Goal: Navigation & Orientation: Find specific page/section

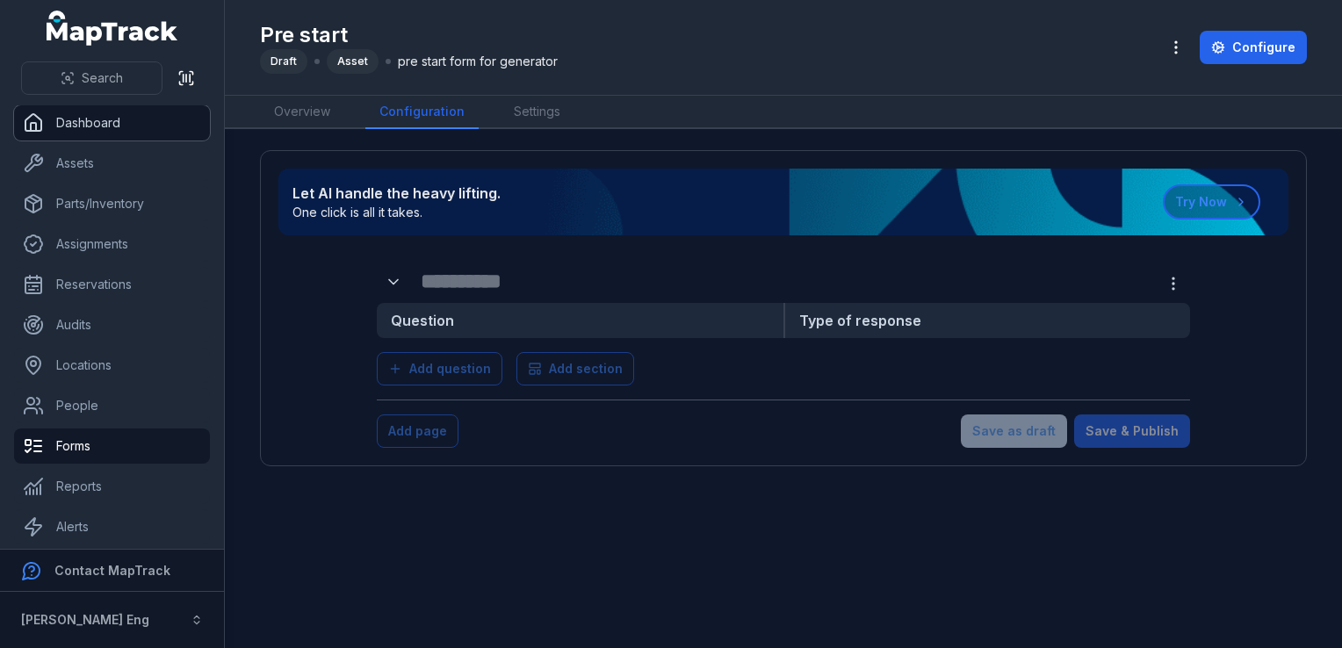
click at [62, 128] on link "Dashboard" at bounding box center [112, 122] width 196 height 35
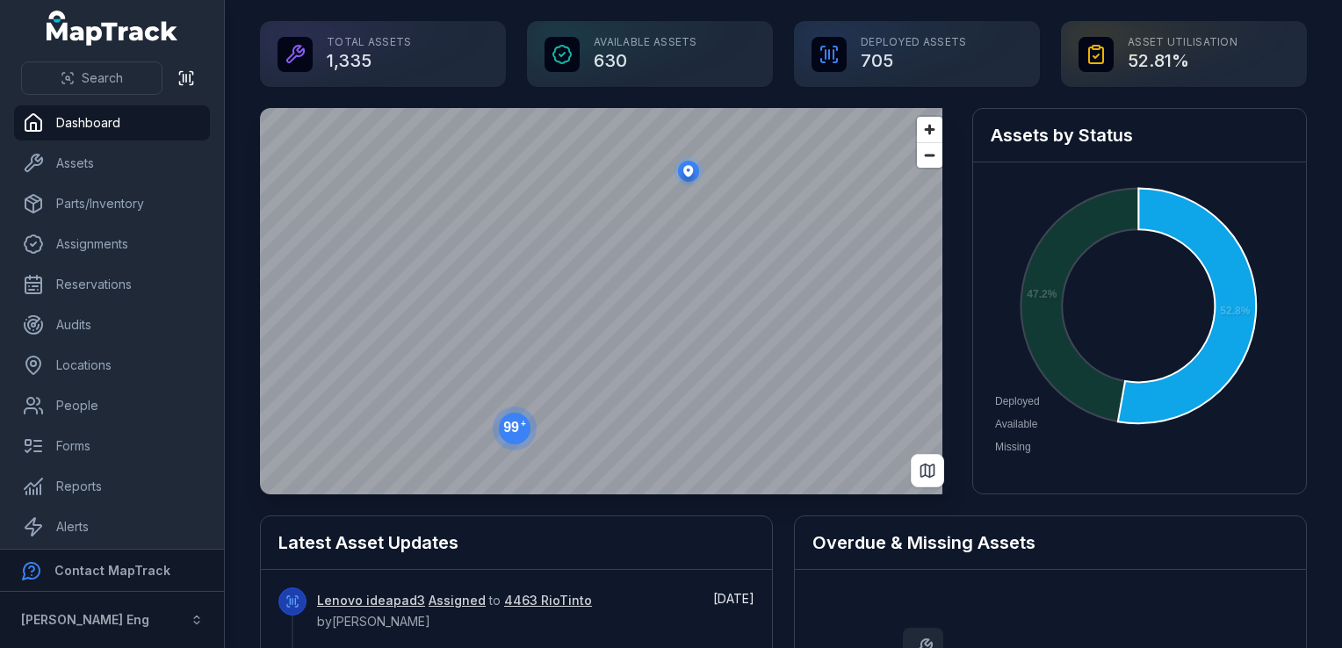
click at [1040, 408] on span "Deployed" at bounding box center [1011, 401] width 58 height 12
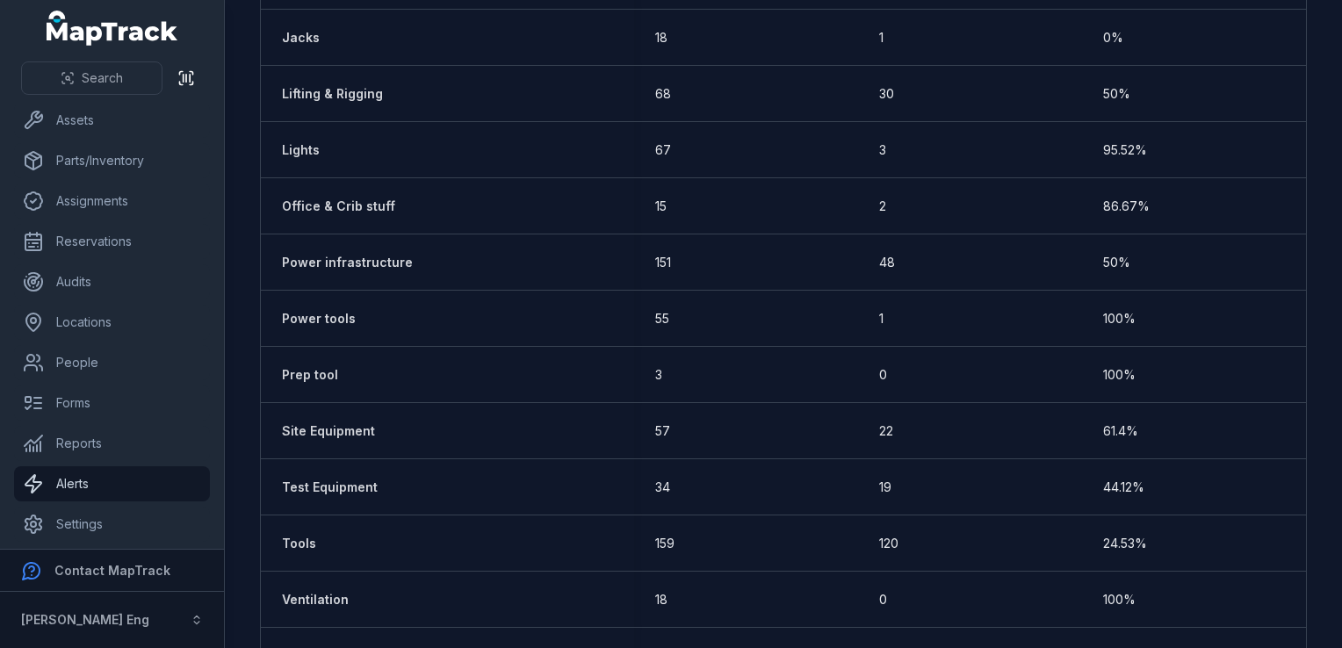
scroll to position [46, 0]
click at [59, 517] on link "Settings" at bounding box center [112, 521] width 196 height 35
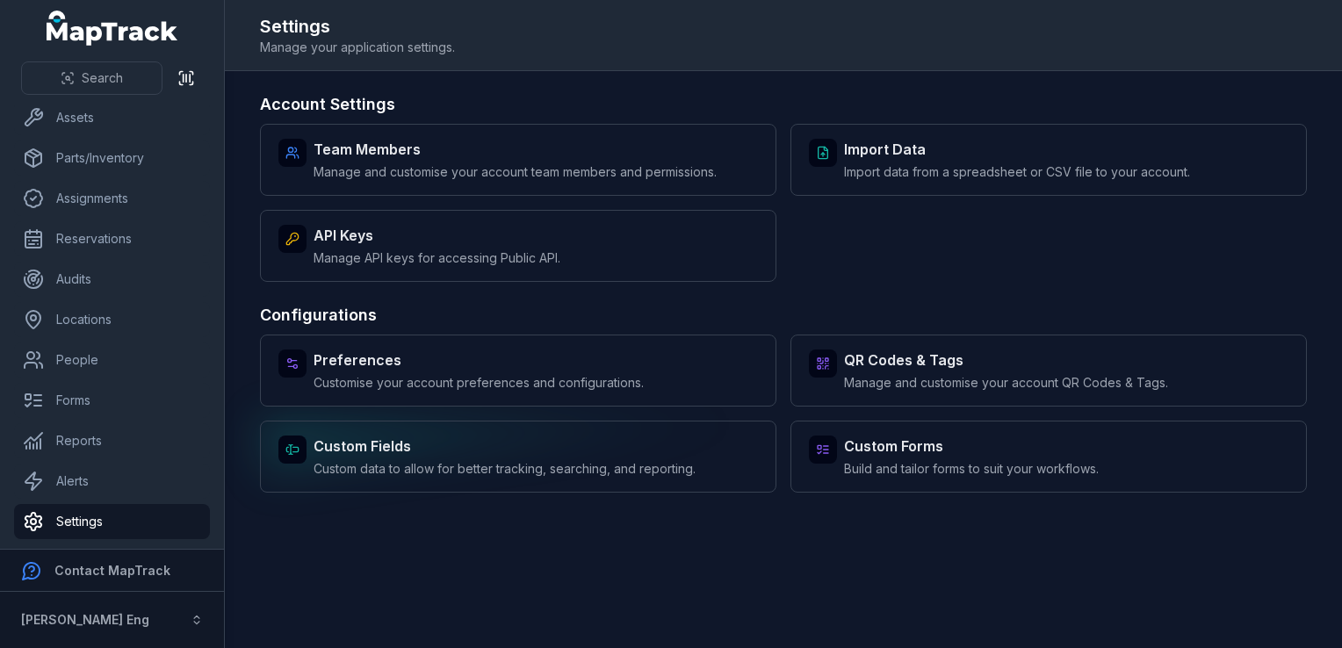
click at [447, 443] on strong "Custom Fields" at bounding box center [505, 446] width 382 height 21
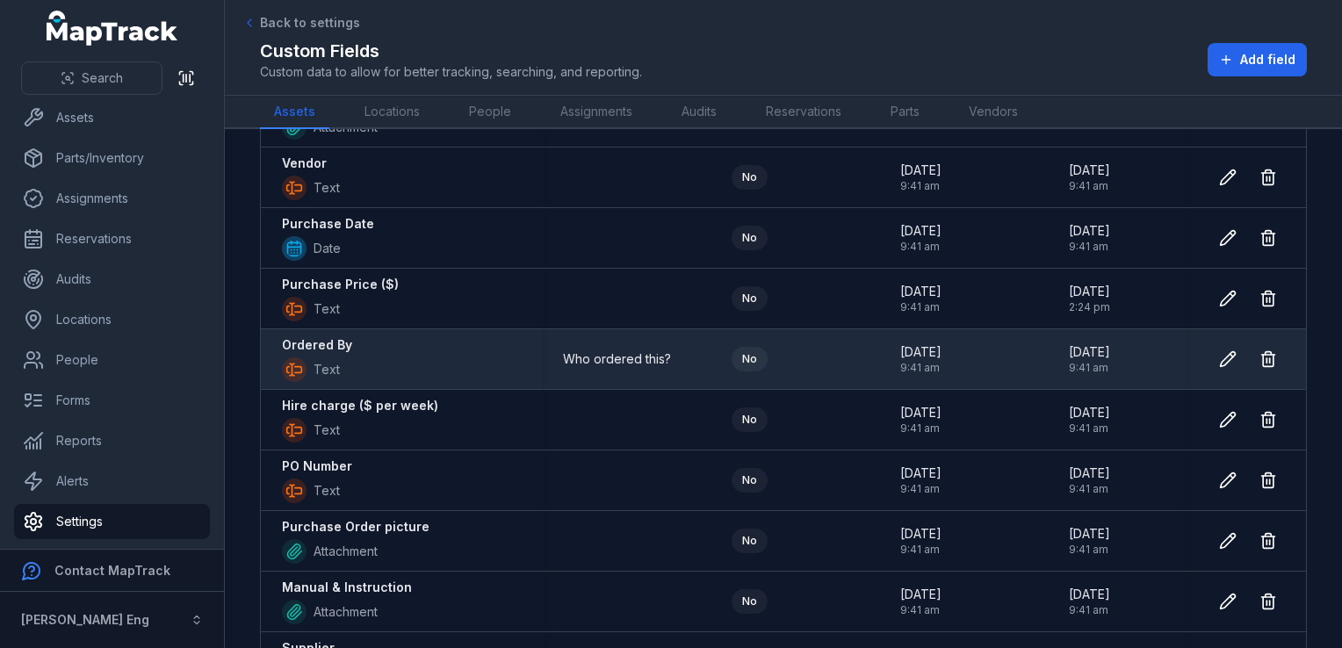
scroll to position [2010, 0]
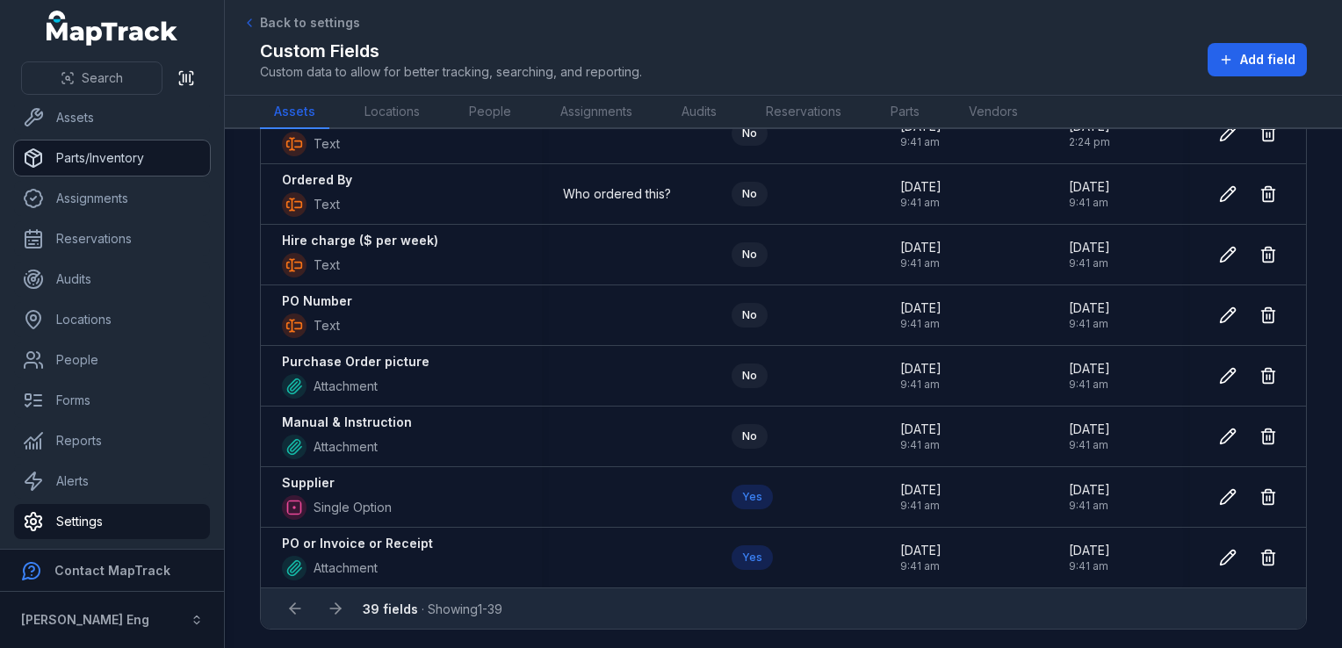
click at [151, 159] on link "Parts/Inventory" at bounding box center [112, 158] width 196 height 35
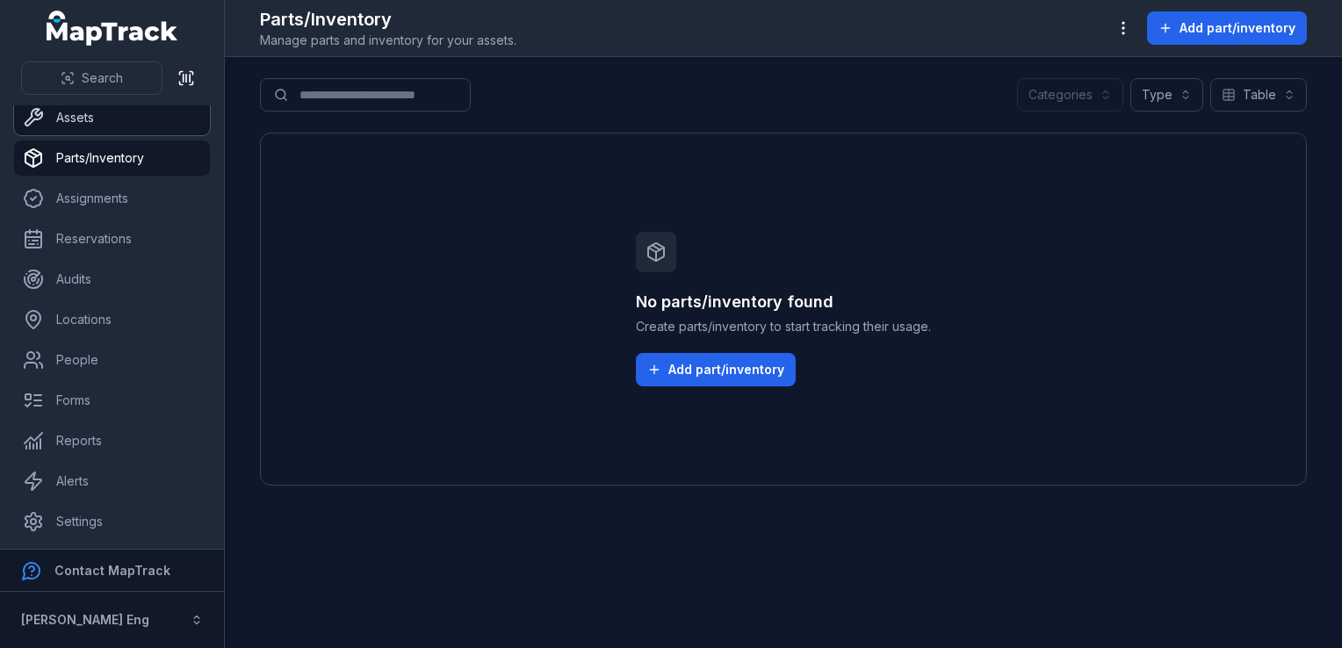
click at [77, 117] on link "Assets" at bounding box center [112, 117] width 196 height 35
